Goal: Check status: Check status

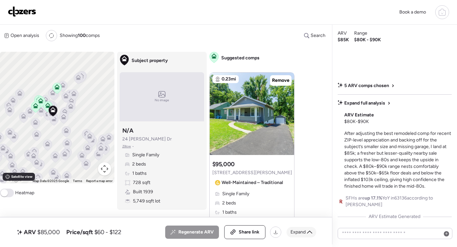
click at [311, 231] on icon at bounding box center [309, 231] width 5 height 5
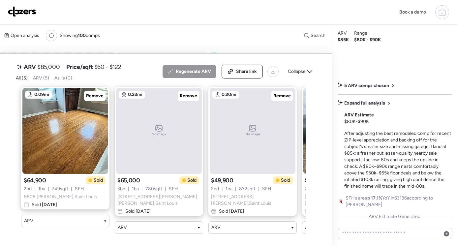
click at [443, 15] on icon at bounding box center [442, 12] width 8 height 8
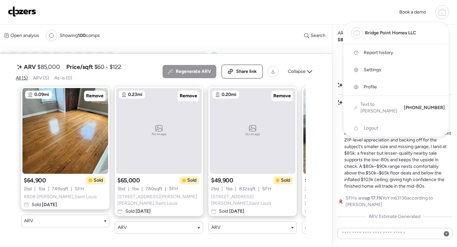
click at [386, 54] on span "Report history" at bounding box center [378, 52] width 29 height 7
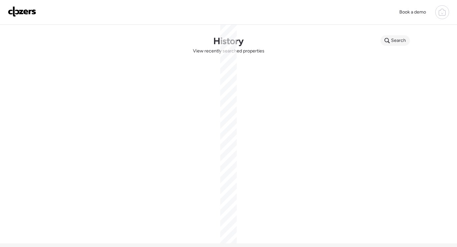
click at [389, 42] on icon at bounding box center [386, 40] width 5 height 5
click at [389, 42] on input "text" at bounding box center [407, 41] width 49 height 9
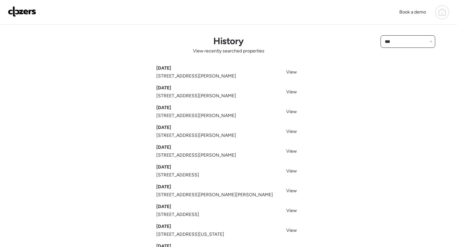
type input "***"
click at [203, 98] on span "145 N Harvey Ave, Saint Louis, MO 63135" at bounding box center [196, 96] width 80 height 7
click at [290, 94] on span "View" at bounding box center [291, 92] width 11 height 6
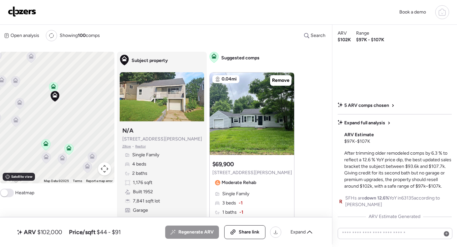
drag, startPoint x: 40, startPoint y: 121, endPoint x: 59, endPoint y: 124, distance: 19.4
click at [59, 124] on div "To activate drag with keyboard, press Alt + Enter. Once in keyboard drag state,…" at bounding box center [57, 118] width 114 height 132
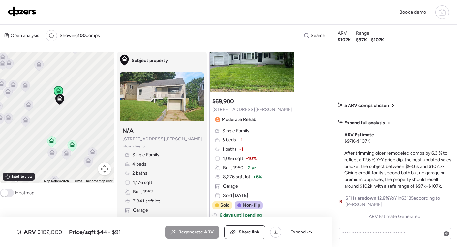
scroll to position [71, 0]
